Goal: Use online tool/utility: Utilize a website feature to perform a specific function

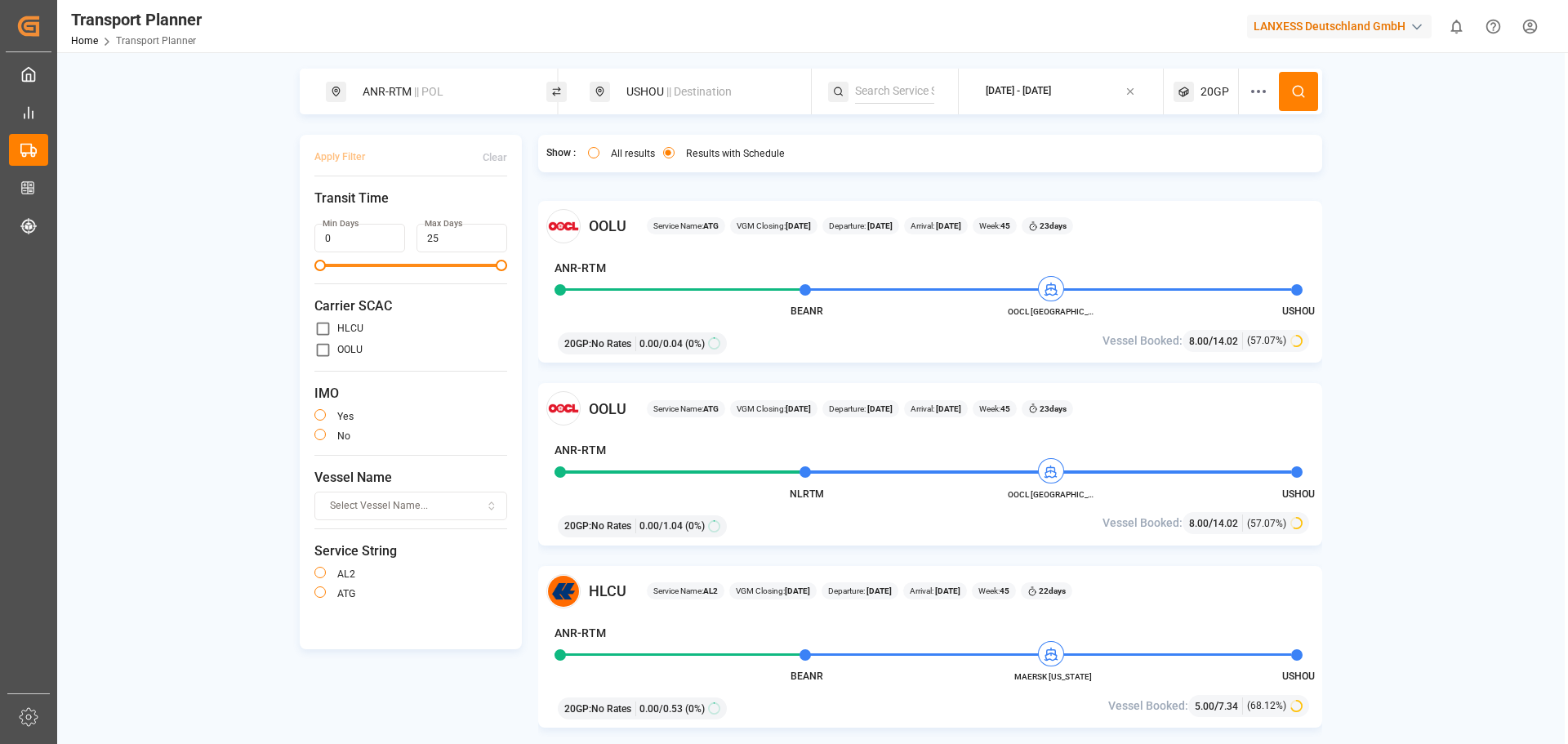
scroll to position [1633, 0]
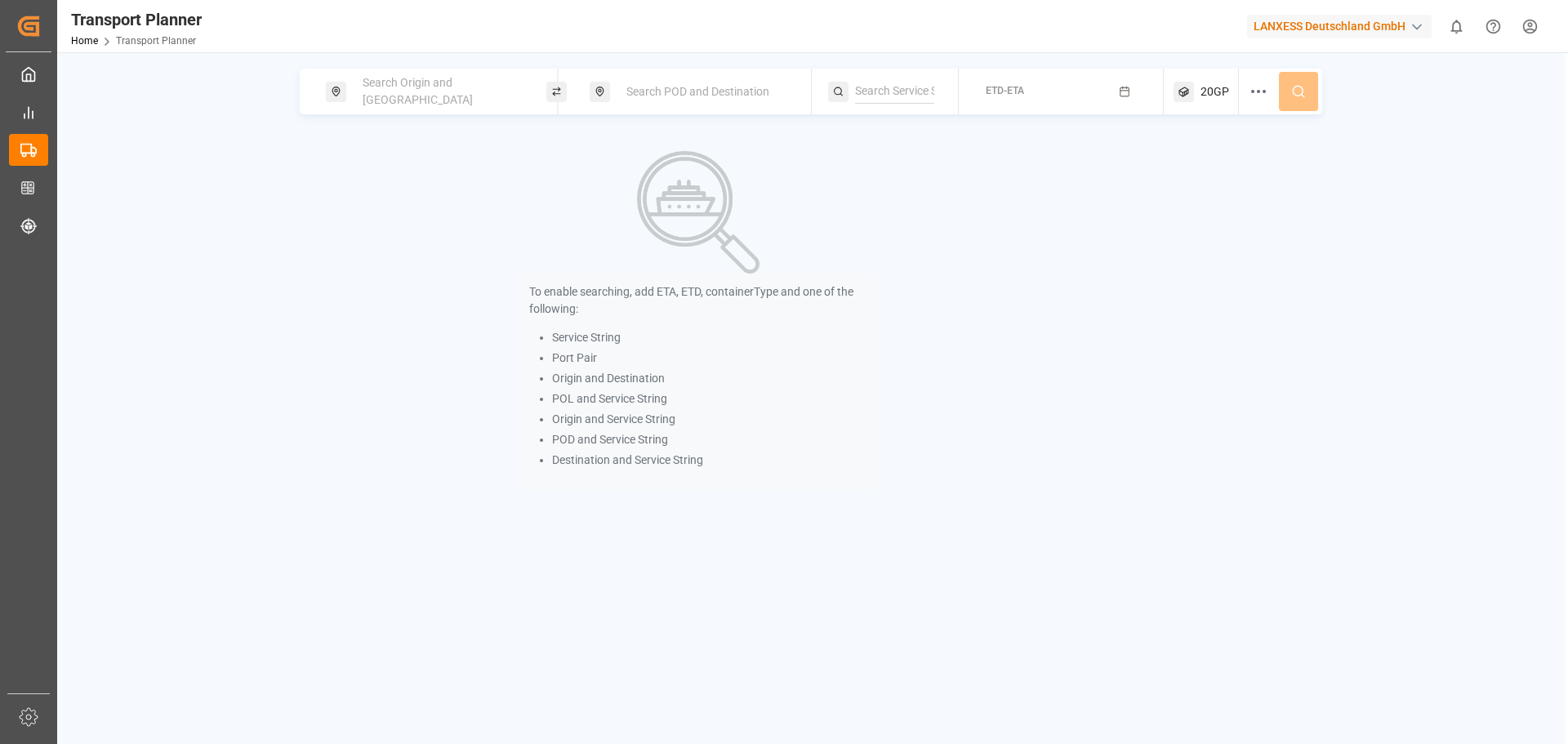
drag, startPoint x: 444, startPoint y: 85, endPoint x: 432, endPoint y: 95, distance: 15.6
click at [444, 85] on span "Search Origin and POL" at bounding box center [417, 91] width 111 height 31
click at [386, 219] on input at bounding box center [427, 222] width 165 height 24
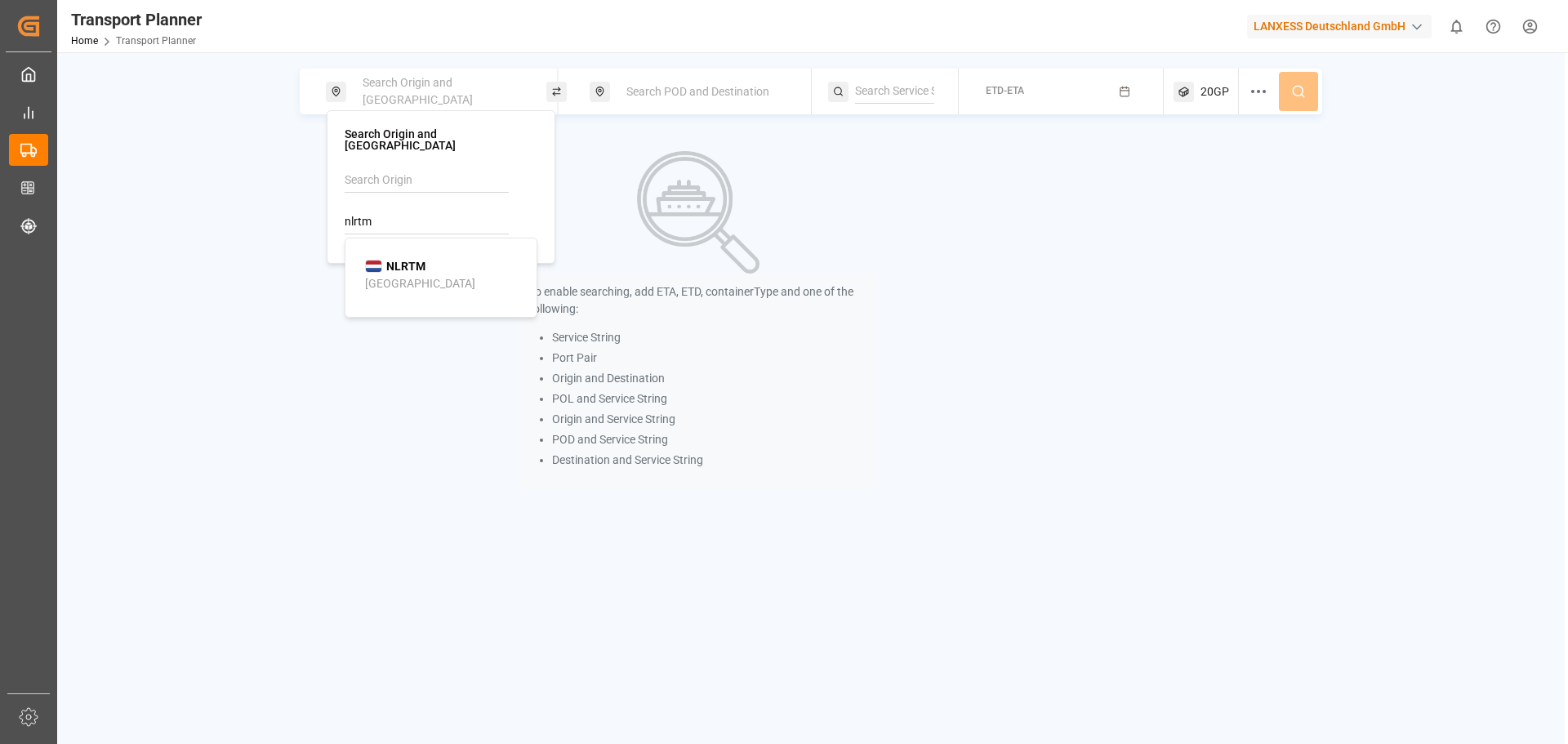
click at [441, 258] on div "NLRTM Rotterdam" at bounding box center [444, 275] width 159 height 34
type input "NLRTM"
click at [625, 91] on div "Search POD and Destination" at bounding box center [705, 92] width 177 height 31
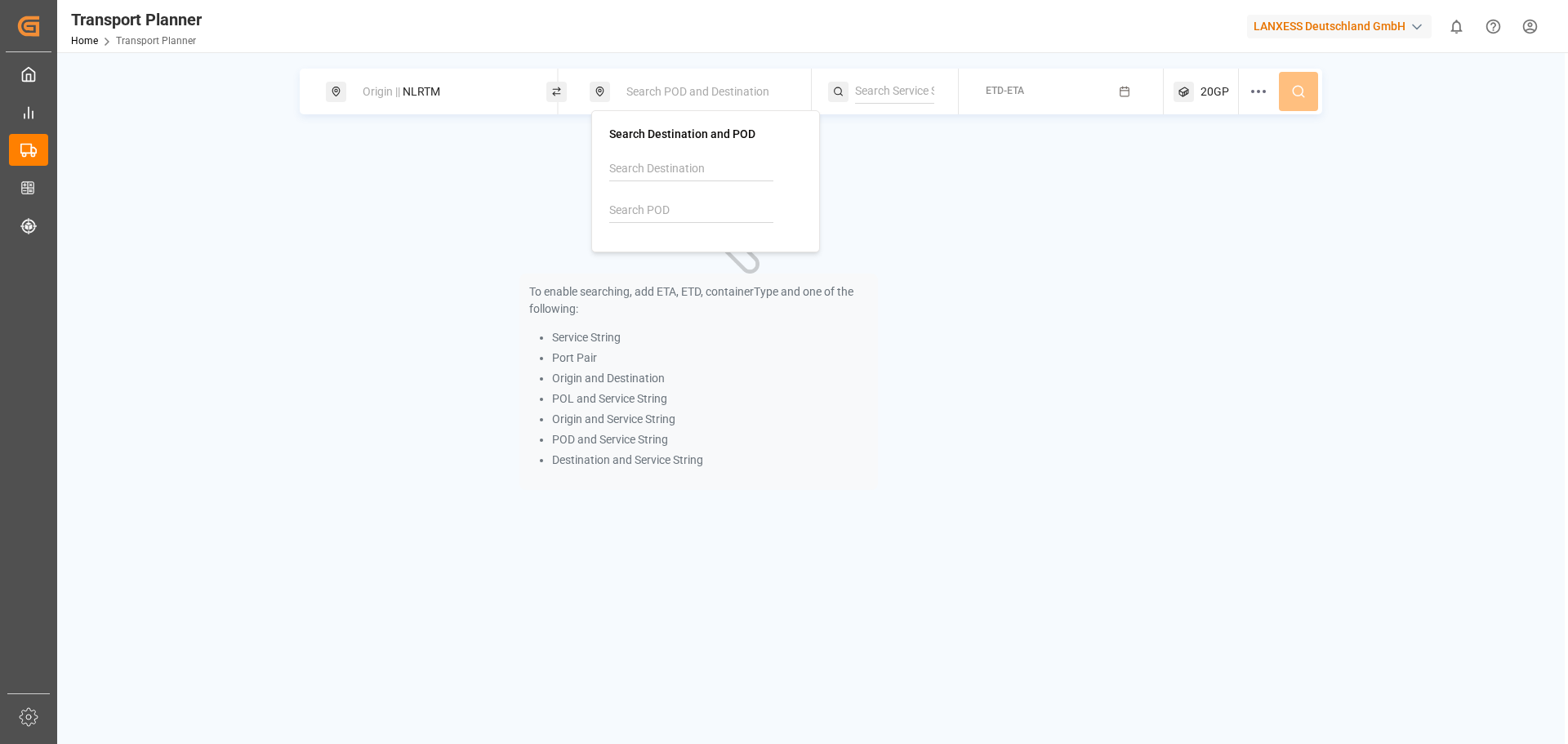
click at [657, 206] on input at bounding box center [692, 211] width 165 height 24
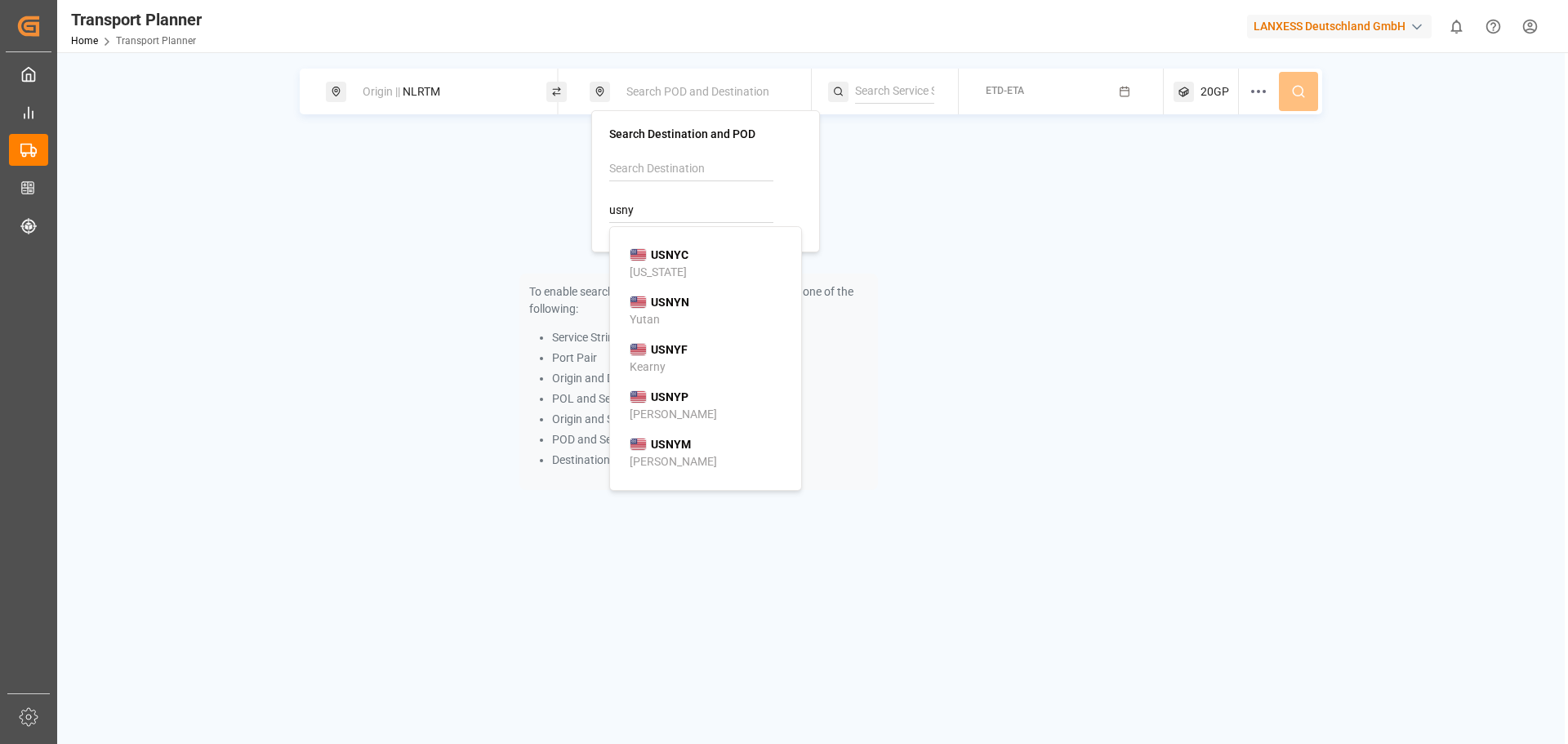
click at [703, 255] on div "USNYC New York" at bounding box center [709, 263] width 159 height 34
type input "USNYC"
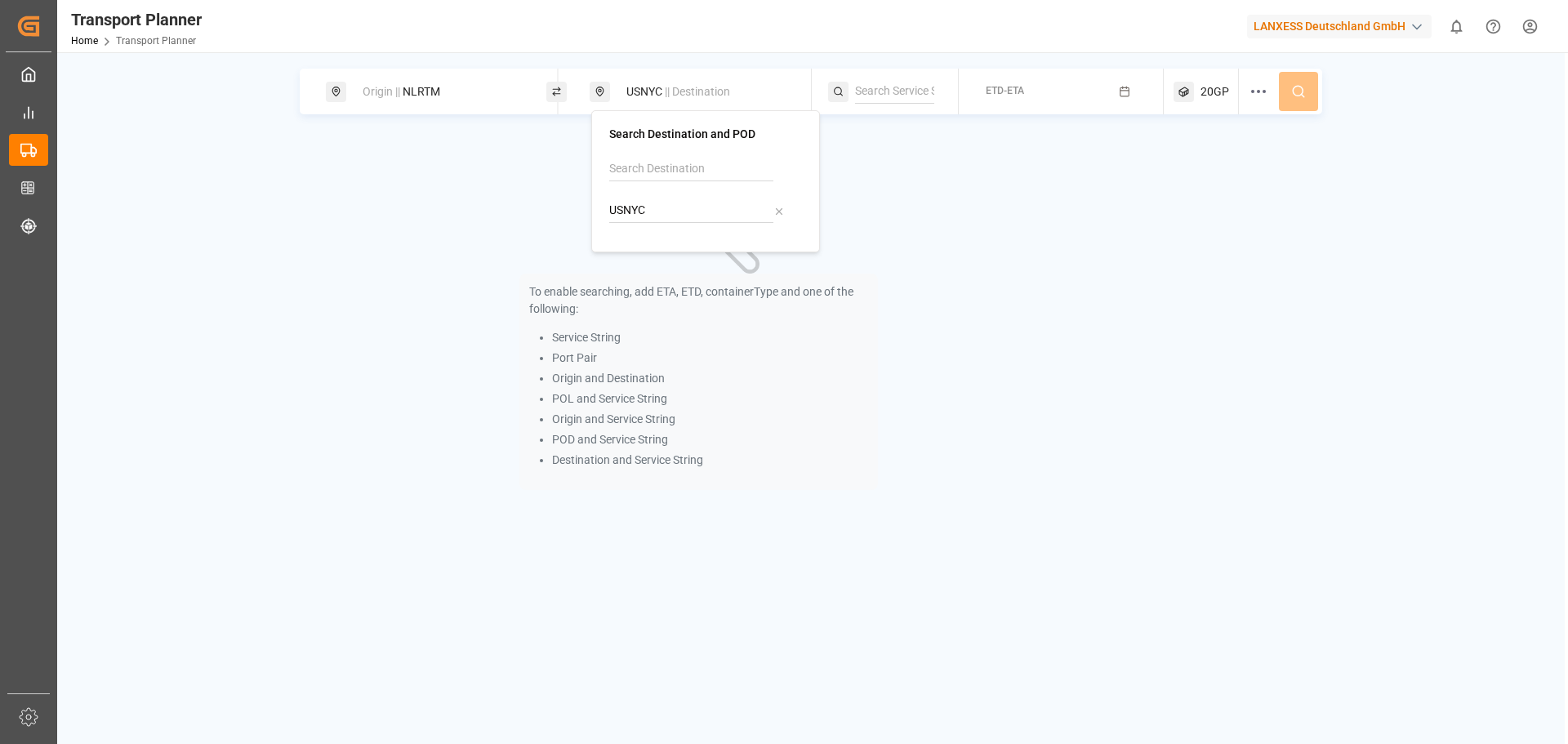
click at [918, 85] on input at bounding box center [894, 91] width 79 height 24
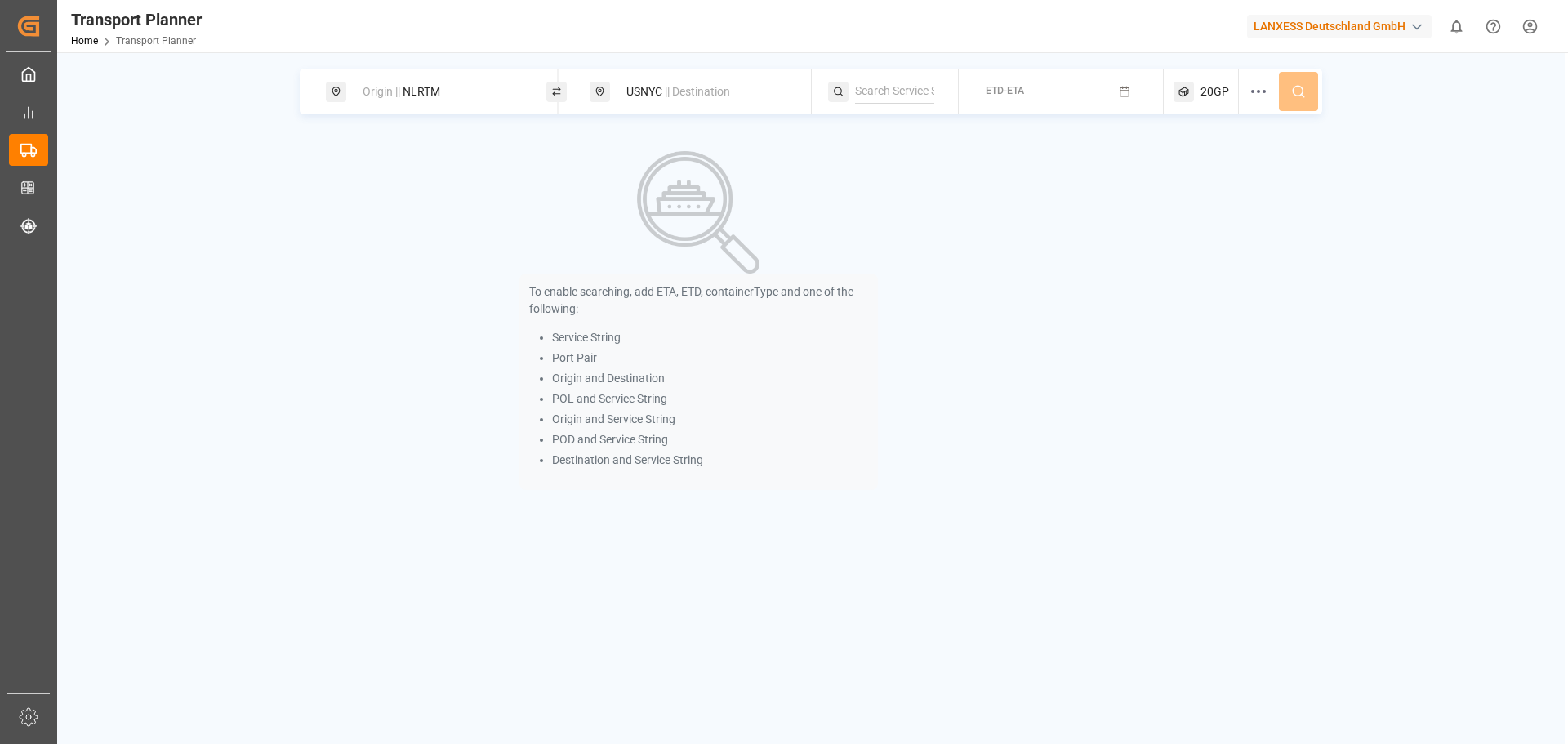
click at [1231, 85] on div "20GP" at bounding box center [1206, 91] width 65 height 46
click at [1217, 168] on icon "button" at bounding box center [1213, 170] width 11 height 11
click at [1238, 169] on span "Select Container Type..." at bounding box center [1192, 170] width 106 height 15
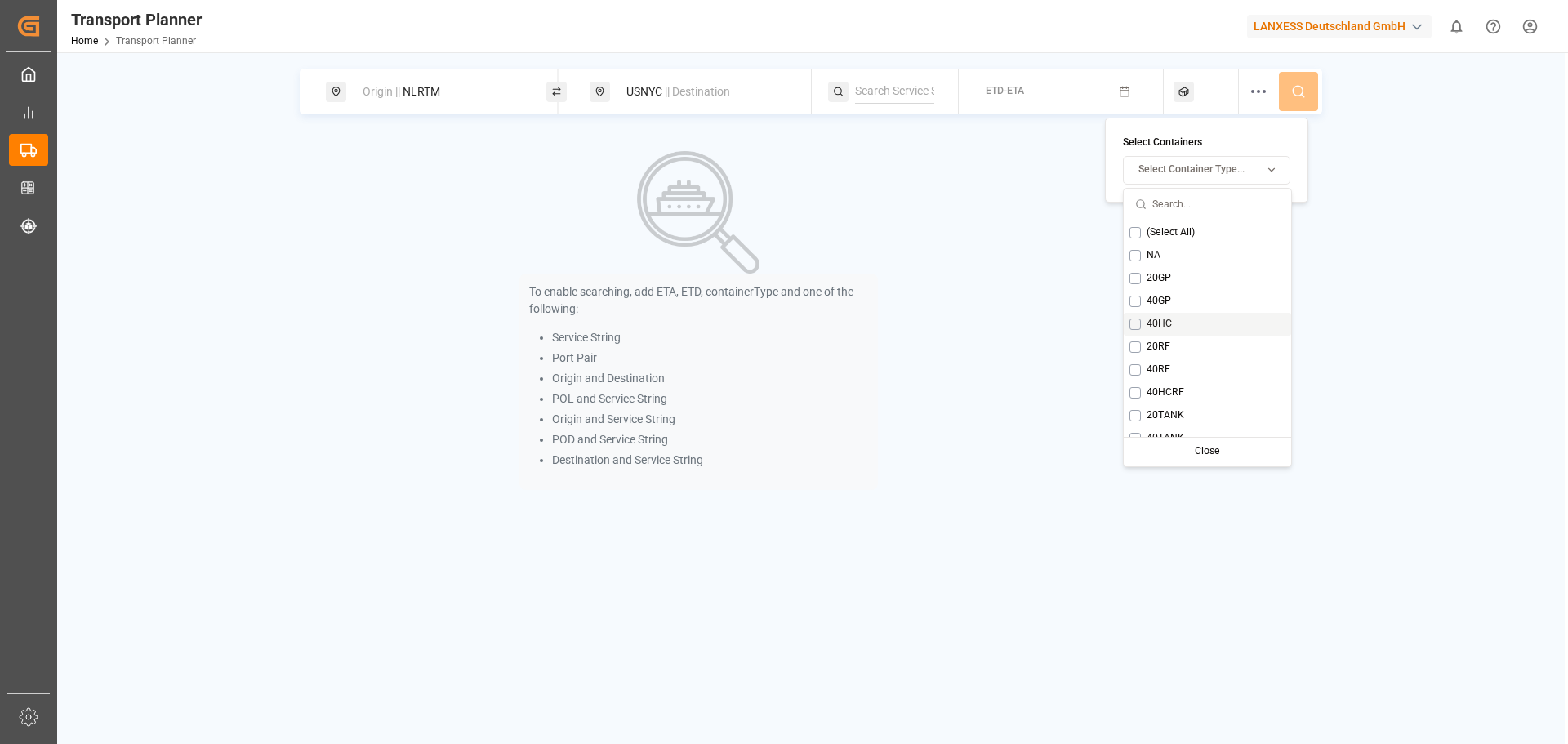
click at [1179, 322] on div "40HC" at bounding box center [1207, 324] width 167 height 23
drag, startPoint x: 956, startPoint y: 333, endPoint x: 975, endPoint y: 314, distance: 26.9
click at [955, 333] on div "To enable searching, add ETA, ETD, containerType and one of the following: Serv…" at bounding box center [699, 320] width 798 height 372
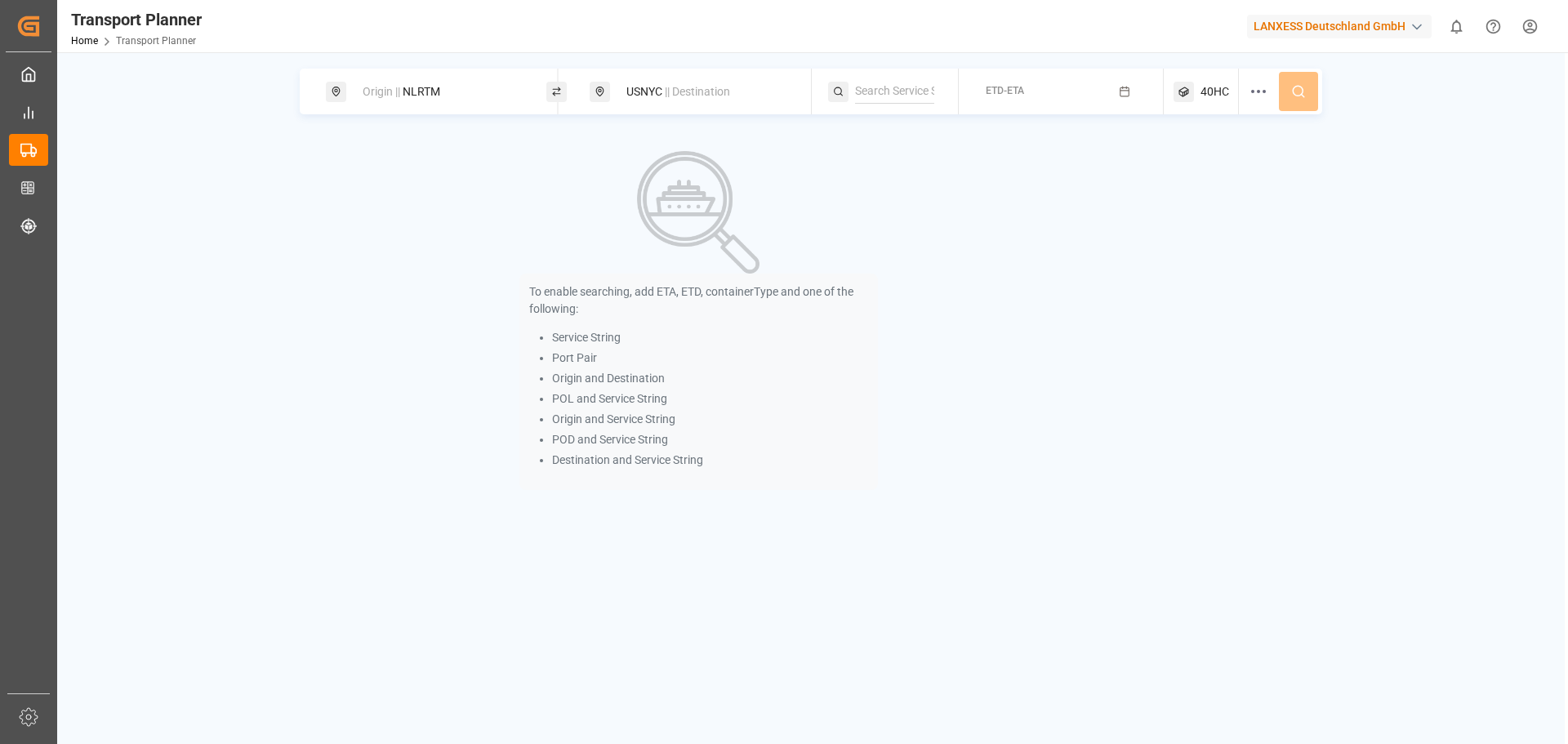
click at [993, 87] on span "ETD-ETA" at bounding box center [1005, 90] width 38 height 11
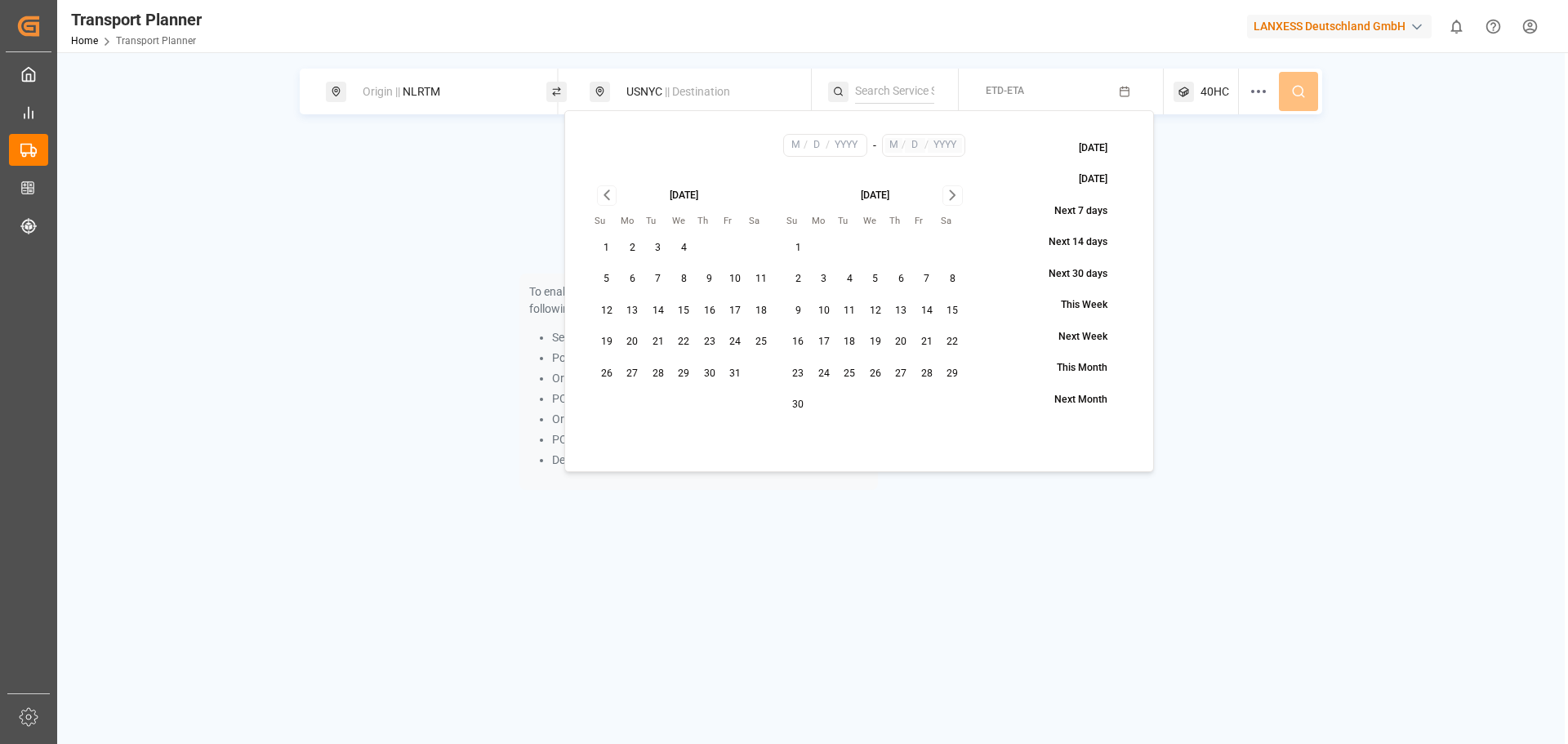
click at [818, 279] on button "3" at bounding box center [824, 280] width 26 height 26
type input "11"
type input "3"
type input "2025"
click at [958, 193] on icon "Go to next month" at bounding box center [953, 195] width 19 height 20
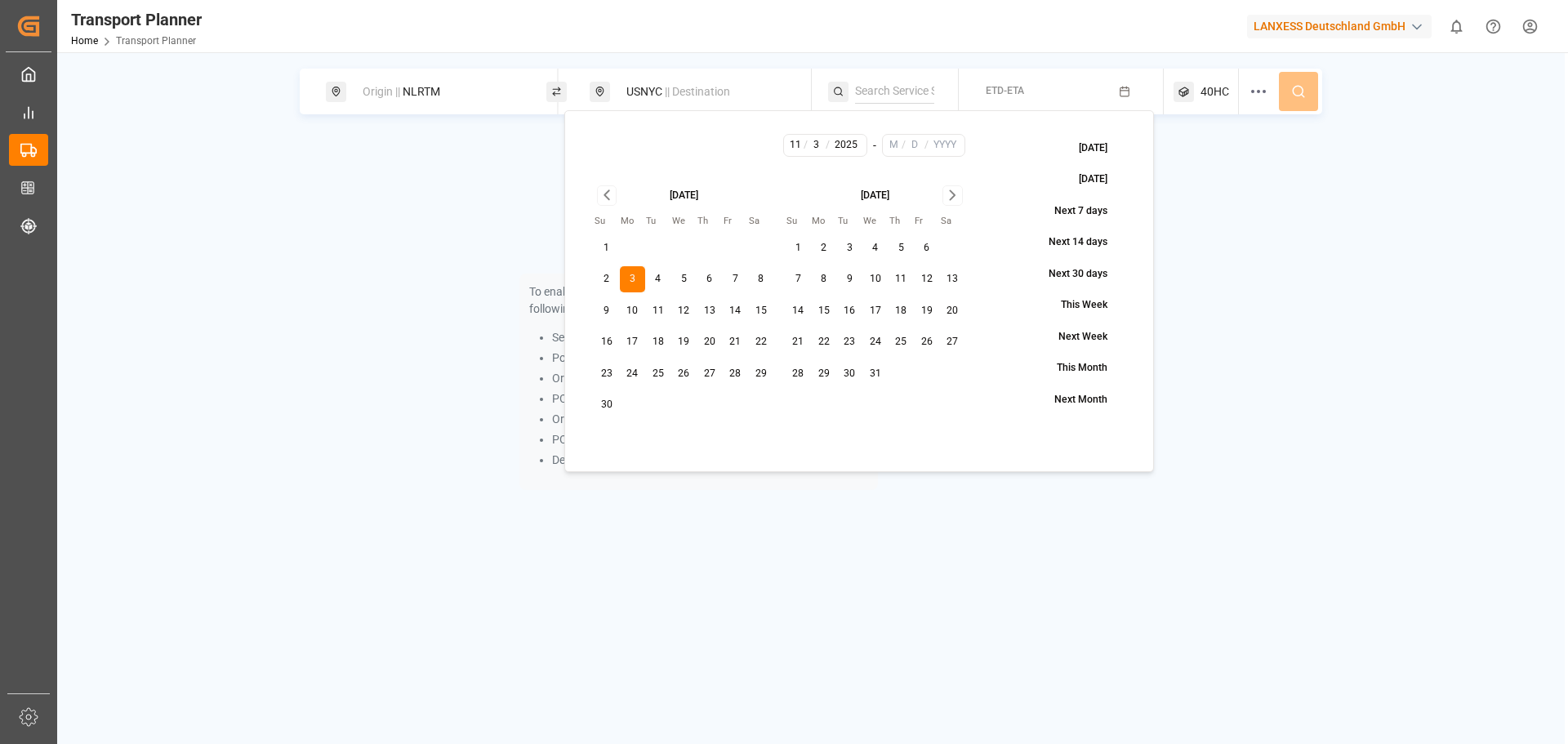
click at [875, 374] on button "31" at bounding box center [876, 373] width 26 height 26
type input "12"
type input "31"
type input "2025"
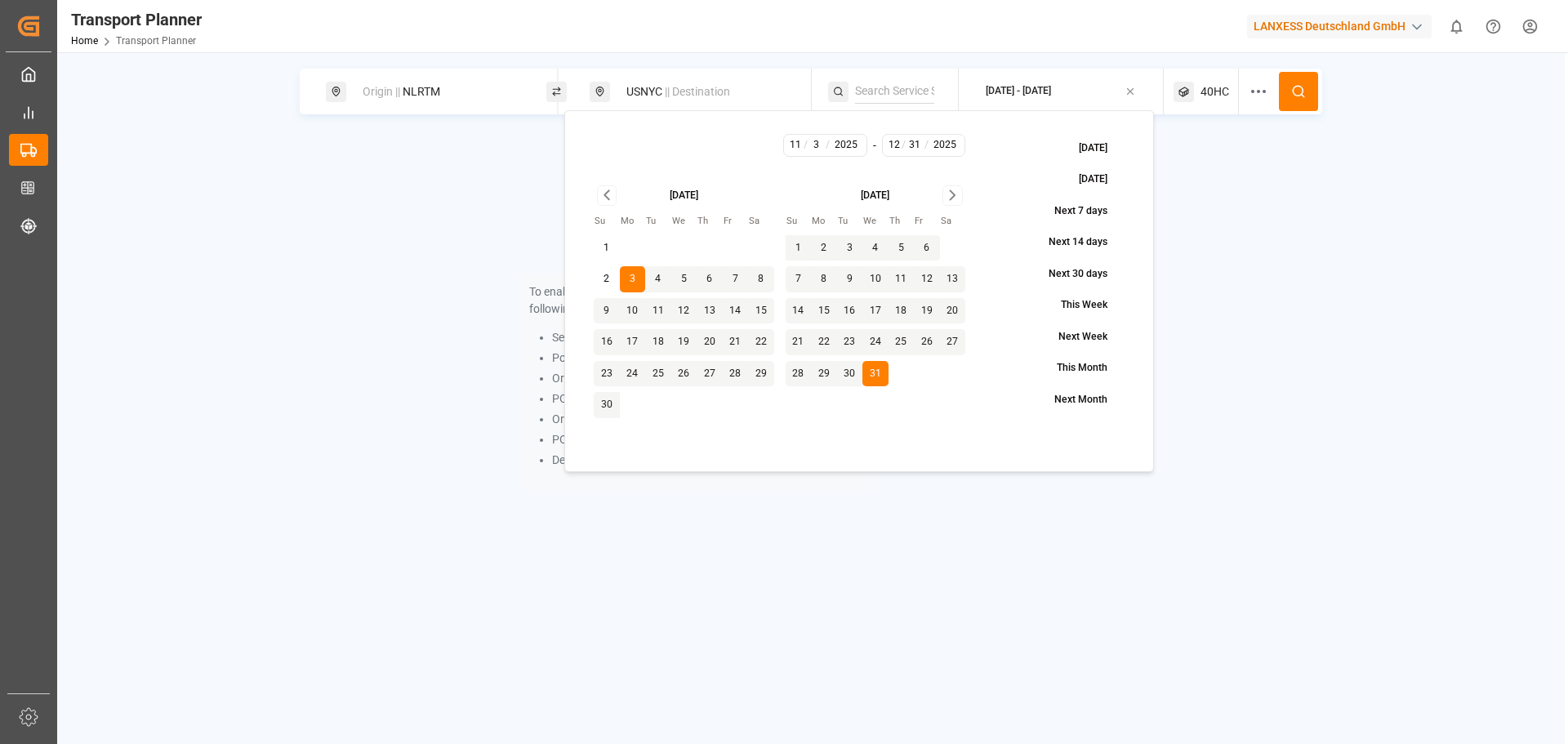
click at [1298, 95] on icon at bounding box center [1299, 92] width 15 height 15
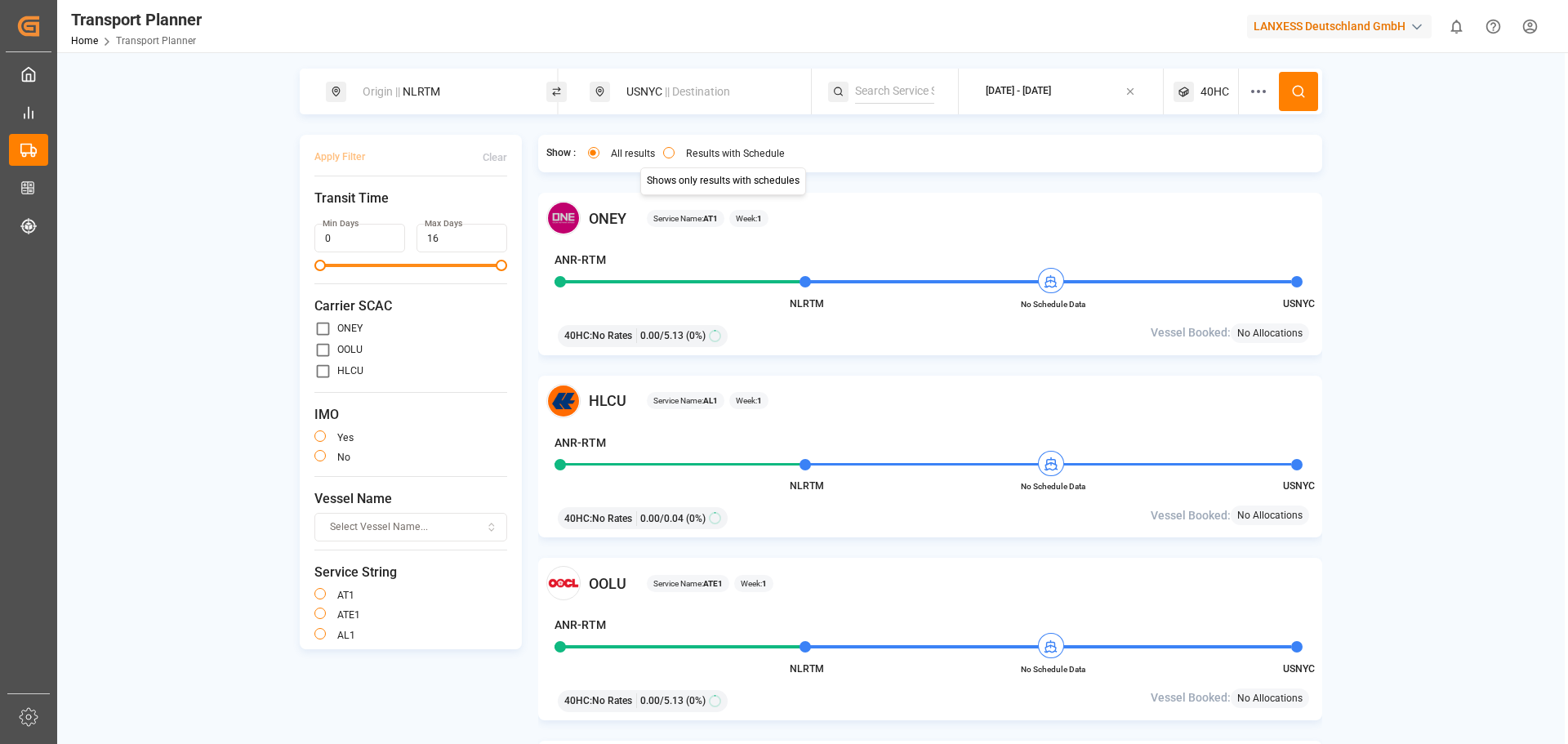
click at [680, 145] on div "All results Results with Schedule Shows only results with schedules Shows only …" at bounding box center [685, 153] width 217 height 21
click at [689, 149] on label "Results with Schedule" at bounding box center [735, 153] width 99 height 10
click at [675, 149] on button "Results with Schedule" at bounding box center [669, 152] width 11 height 11
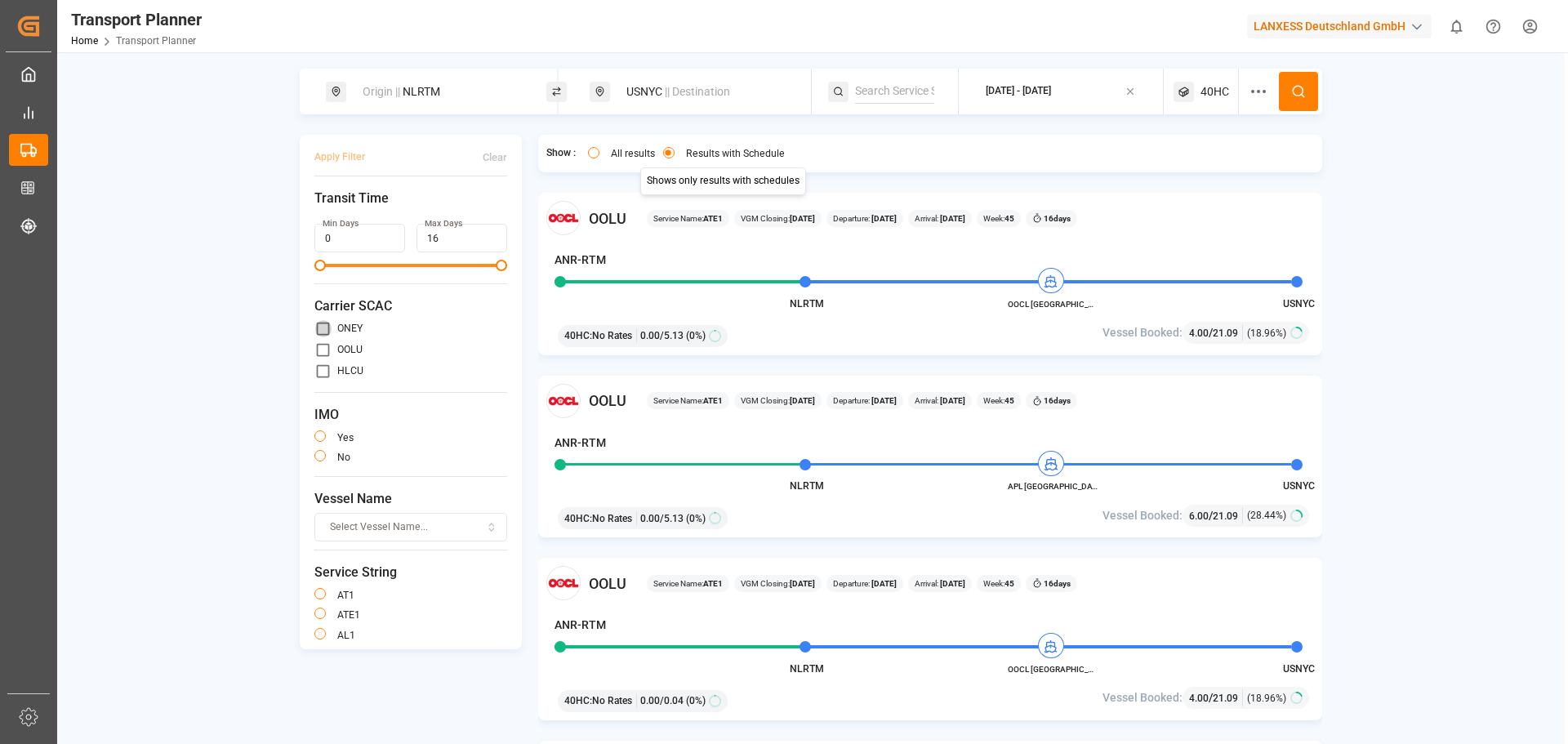
click at [321, 327] on input "primary checkbox" at bounding box center [323, 329] width 17 height 17
checkbox input "true"
click at [323, 351] on input "primary checkbox" at bounding box center [323, 349] width 17 height 17
checkbox input "true"
click at [354, 159] on button "Apply Filter" at bounding box center [339, 157] width 50 height 29
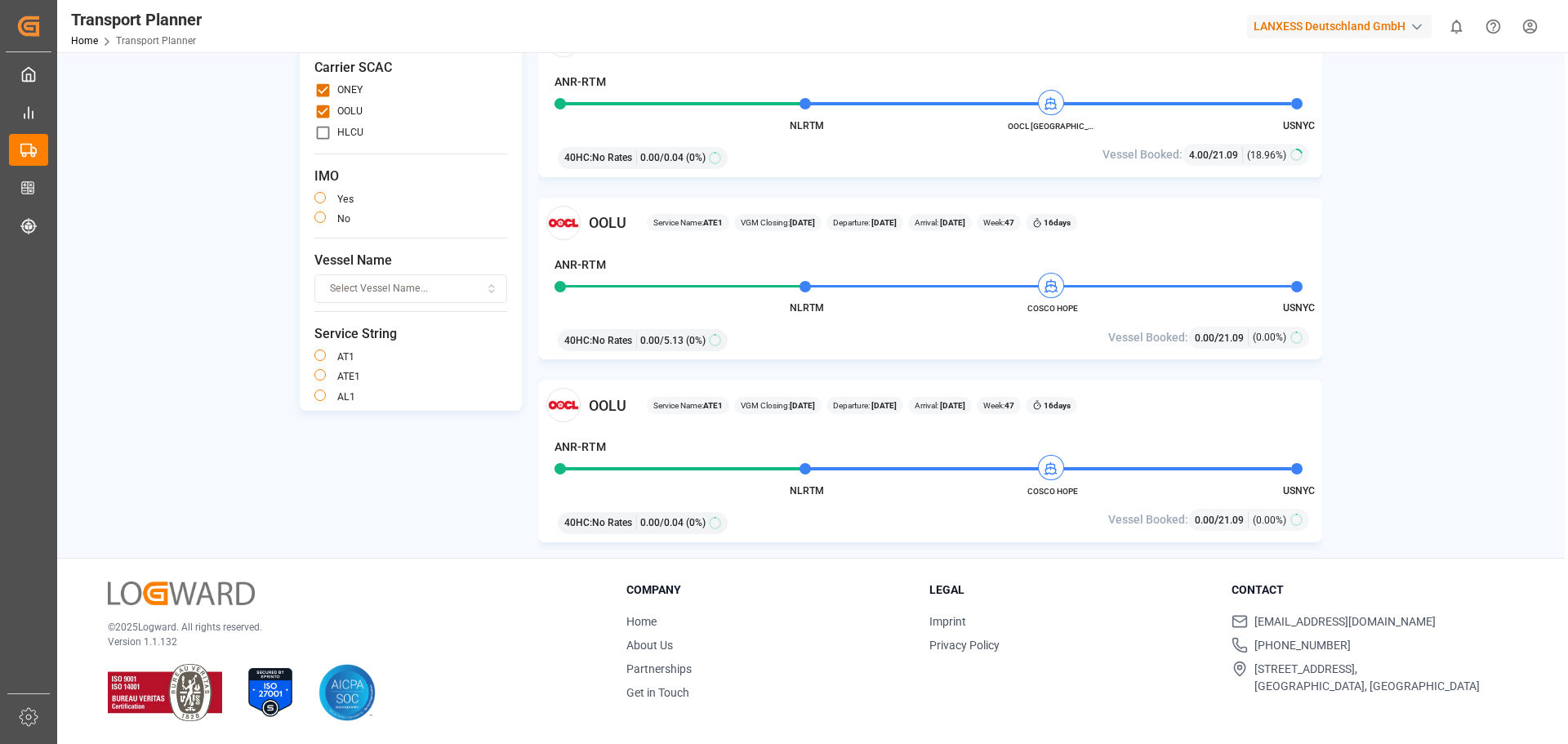
scroll to position [2531, 0]
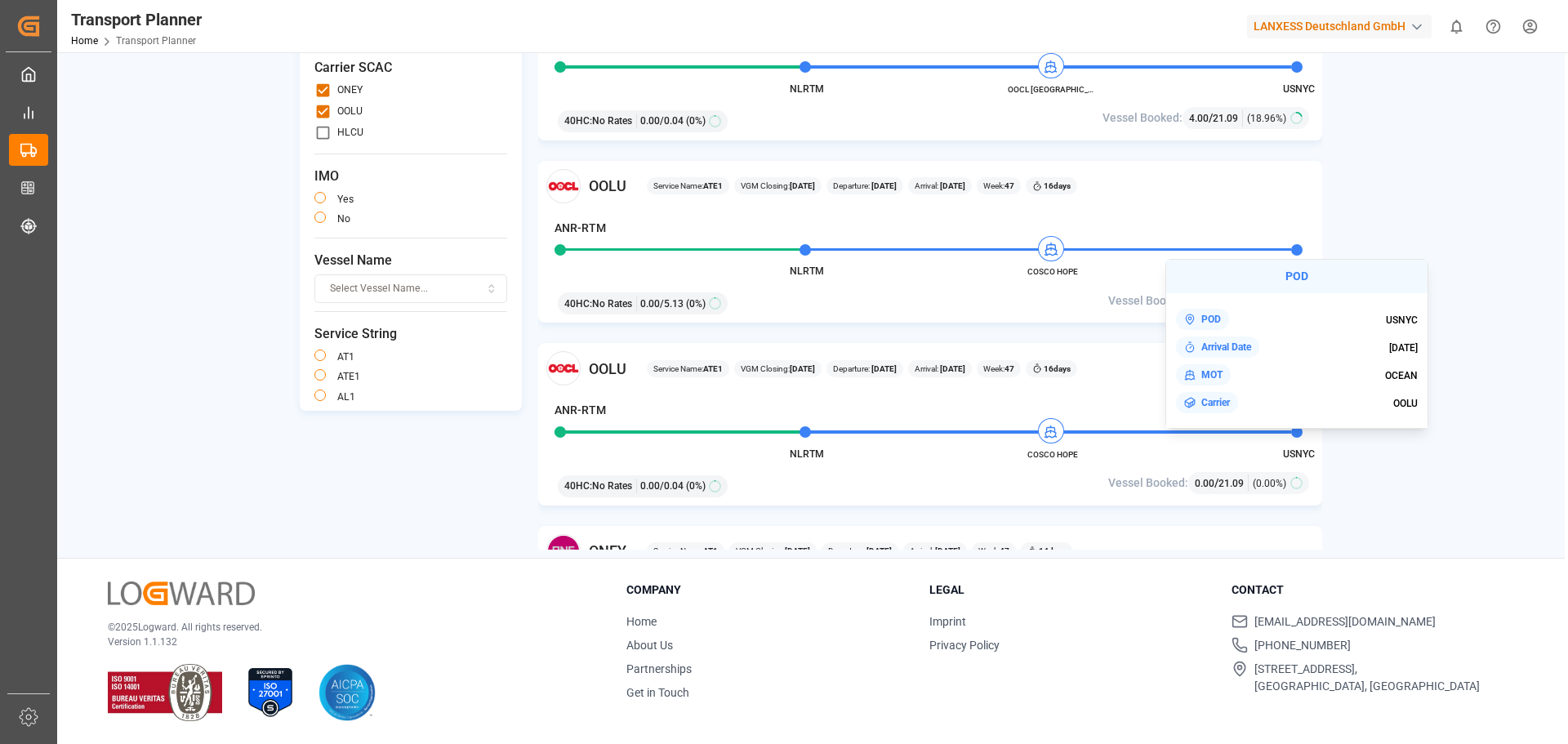
click at [1421, 236] on div "Origin || NLRTM USNYC || Destination 2025-11-03 - 2025-12-31 40HC Apply Filter …" at bounding box center [811, 189] width 1508 height 719
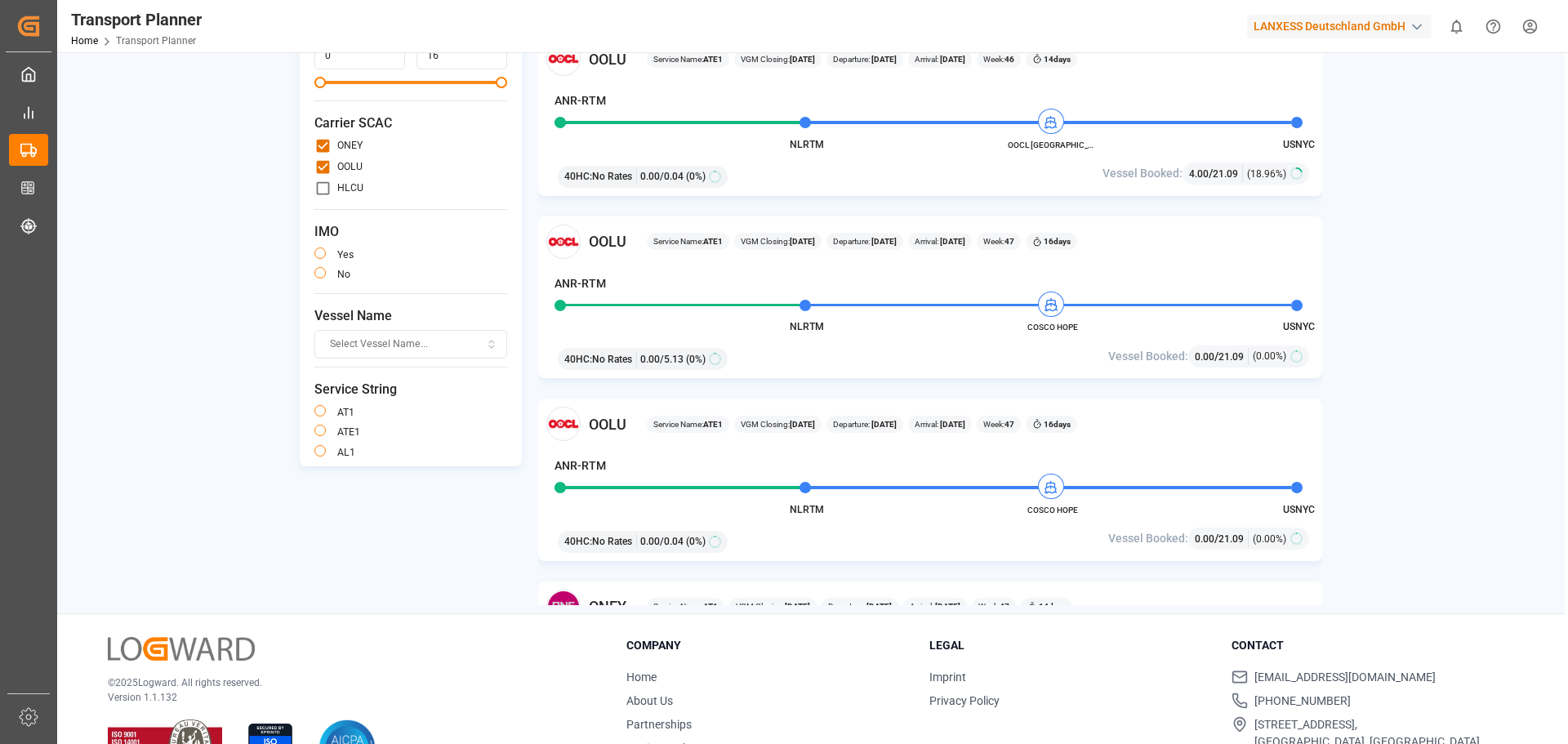
scroll to position [157, 0]
